Goal: Task Accomplishment & Management: Complete application form

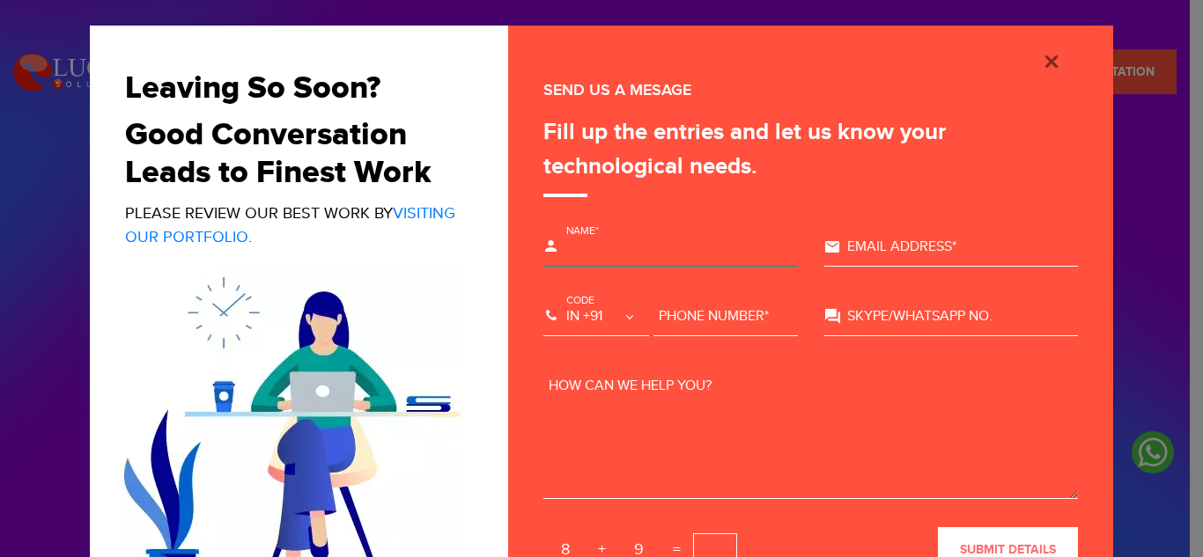
click at [629, 239] on input "text" at bounding box center [670, 247] width 254 height 39
type input "[PERSON_NAME]"
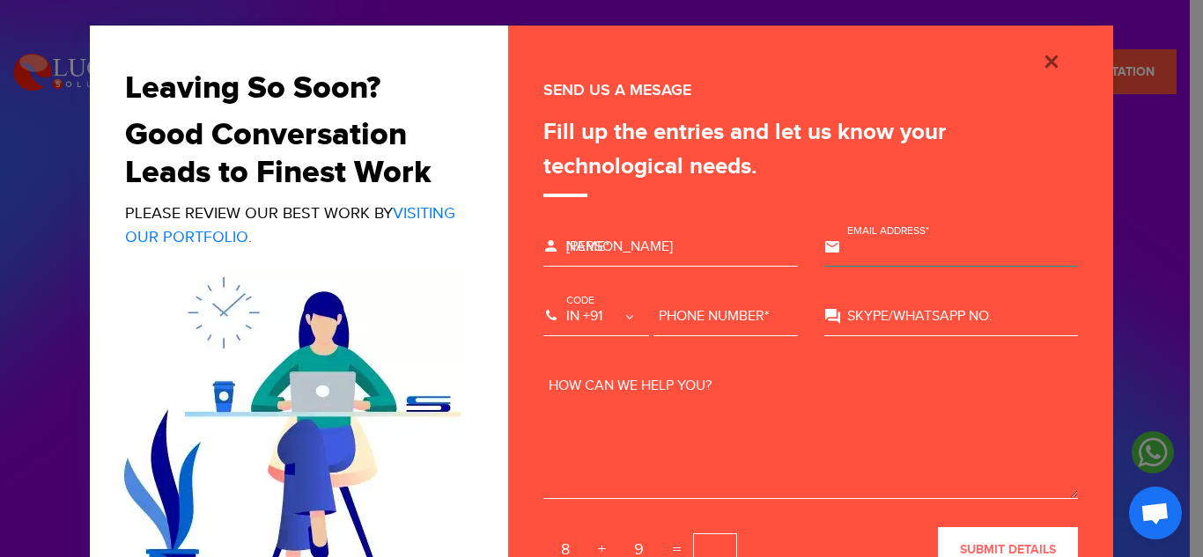
type input "[EMAIL_ADDRESS][DOMAIN_NAME]"
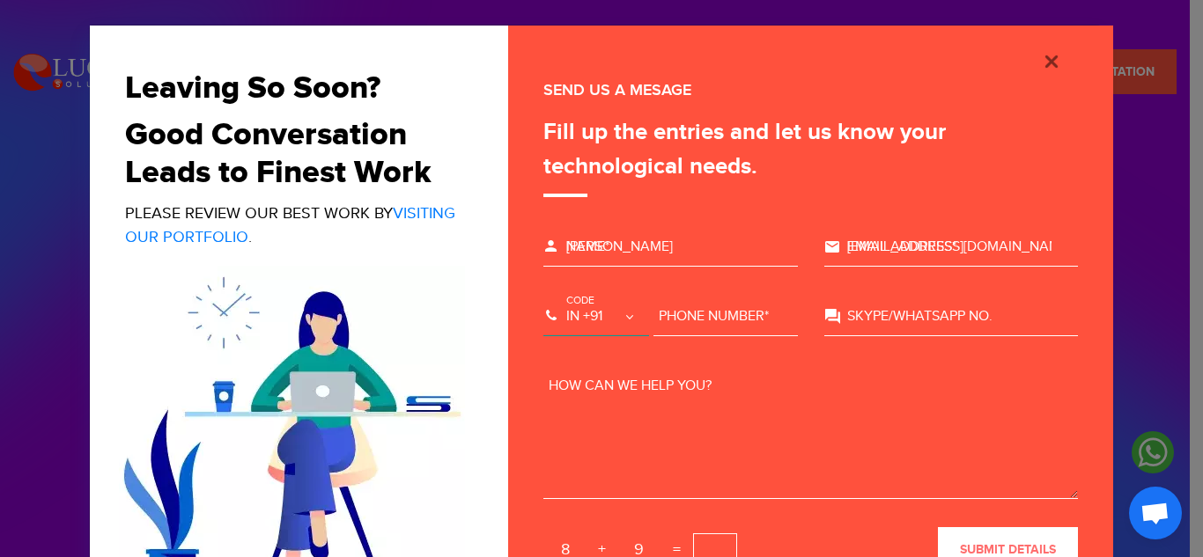
select select "+92"
type input "3006072821"
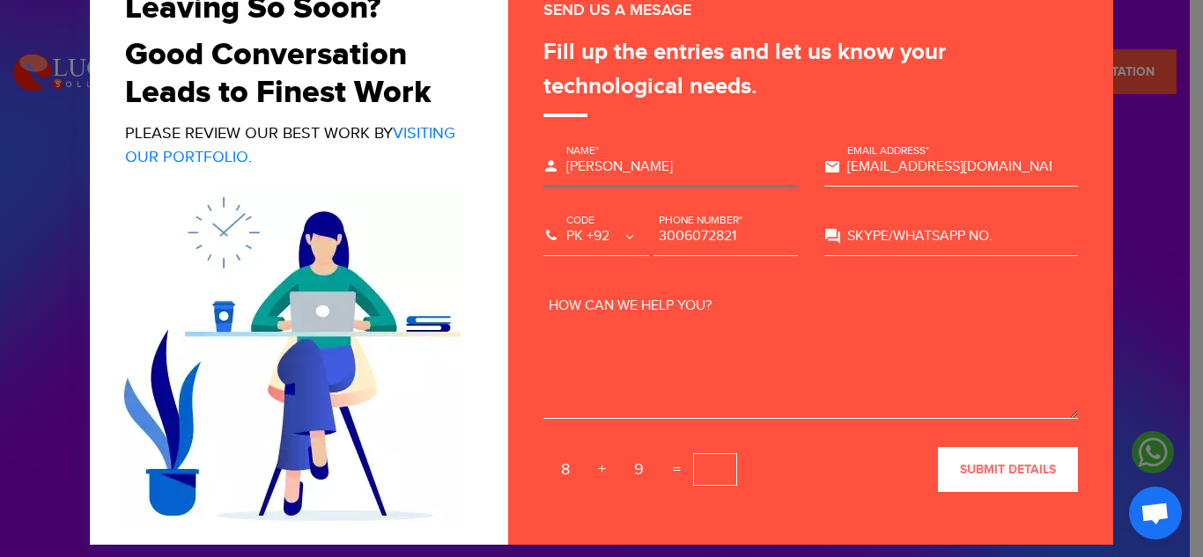
scroll to position [78, 0]
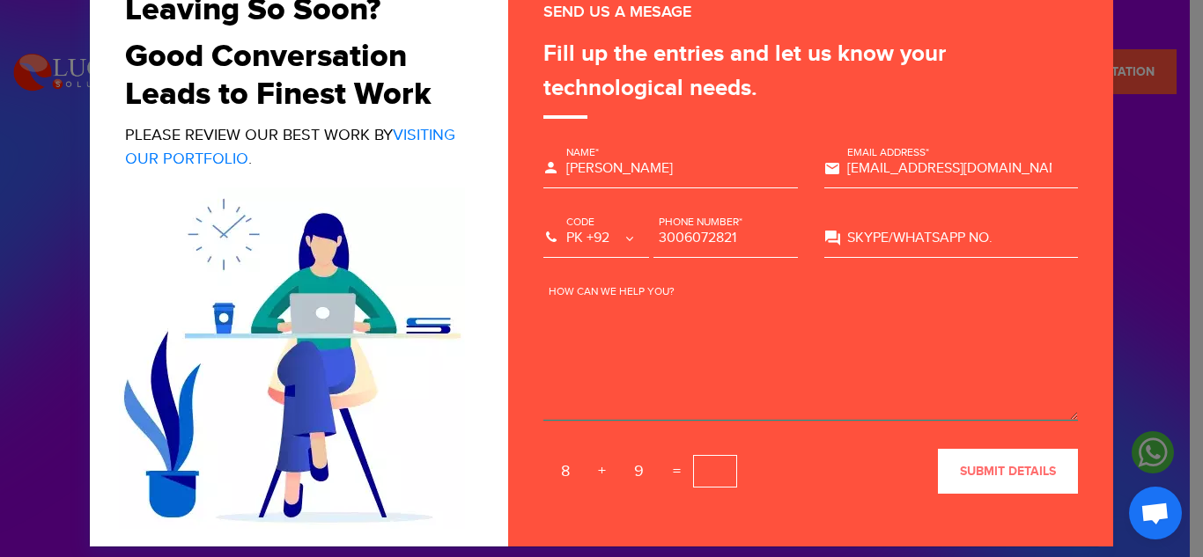
click at [604, 308] on textarea at bounding box center [810, 355] width 534 height 132
paste textarea "Hi, I hope you’re doing well. My name is [PERSON_NAME], and I specialize in Lea…"
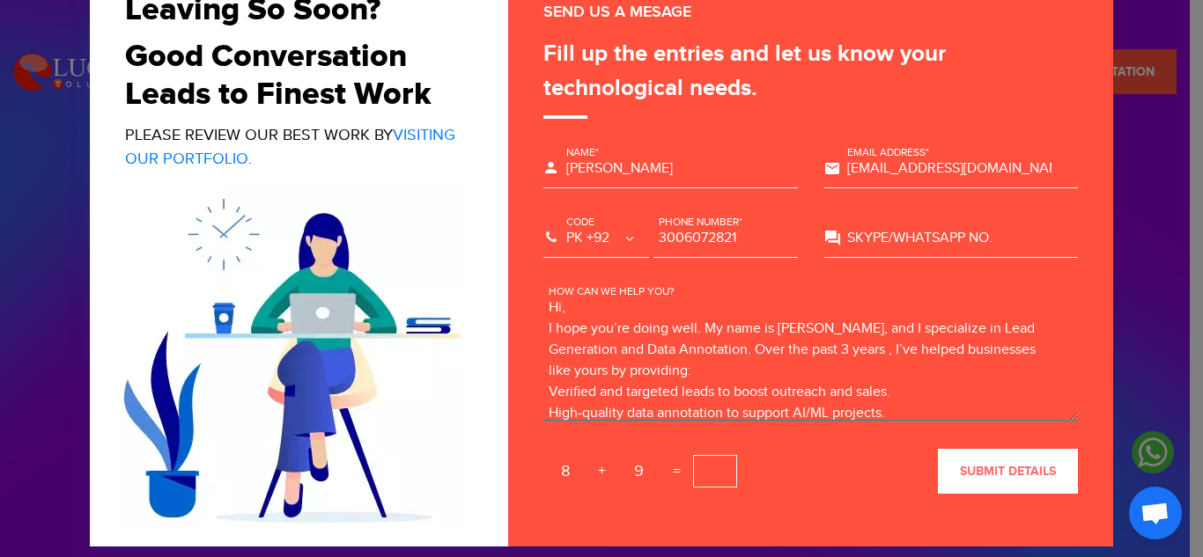
scroll to position [107, 0]
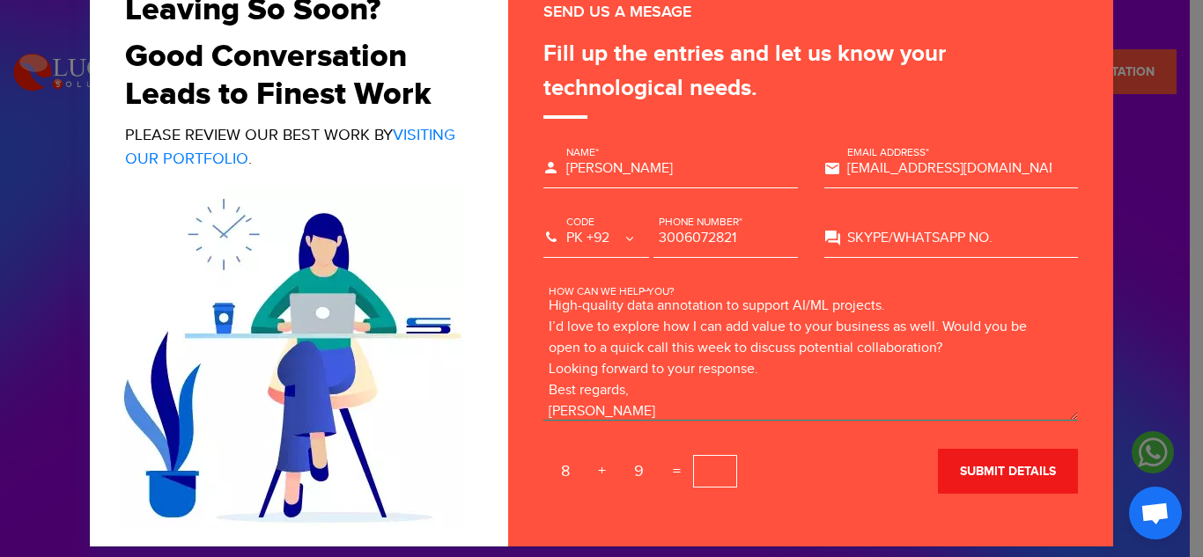
type textarea "Hi, I hope you’re doing well. My name is [PERSON_NAME], and I specialize in Lea…"
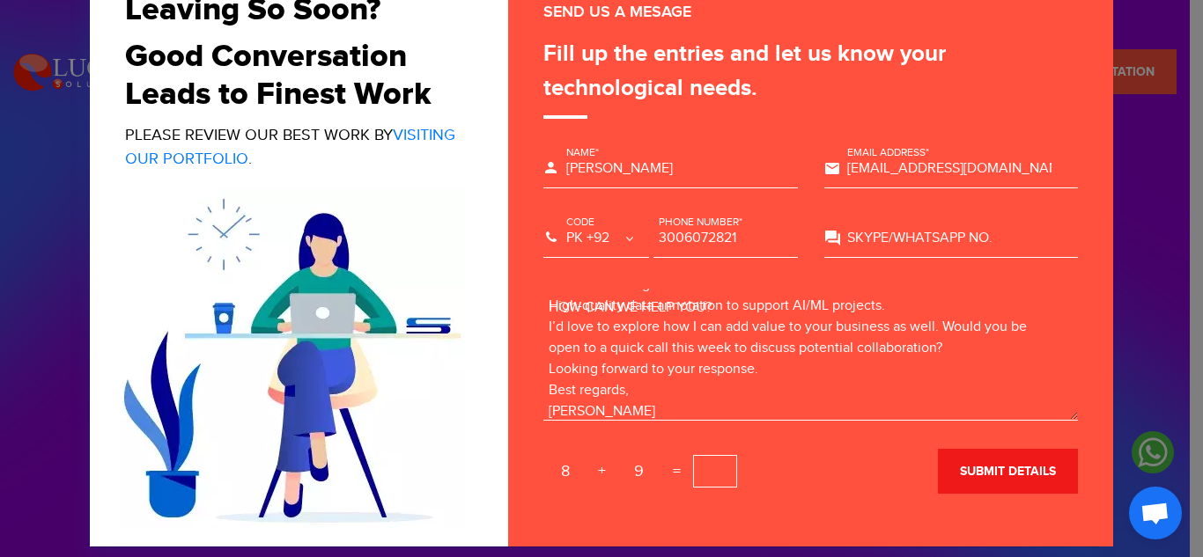
click at [999, 464] on span "submit details" at bounding box center [1008, 471] width 96 height 15
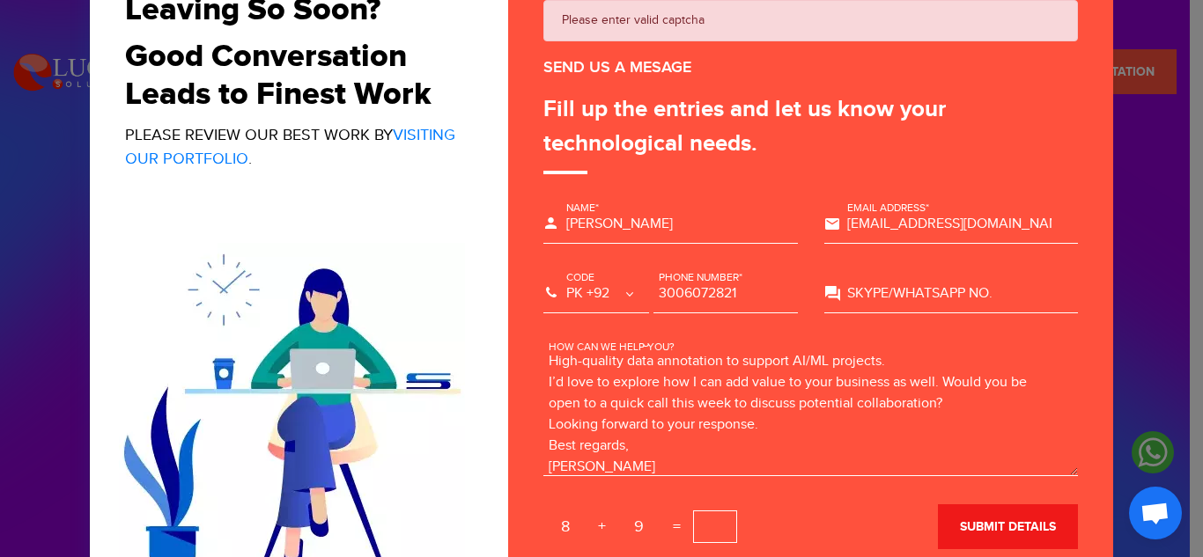
click at [974, 515] on button "submit details" at bounding box center [1008, 527] width 140 height 45
click at [983, 524] on span "submit details" at bounding box center [1008, 526] width 96 height 15
